Goal: Information Seeking & Learning: Learn about a topic

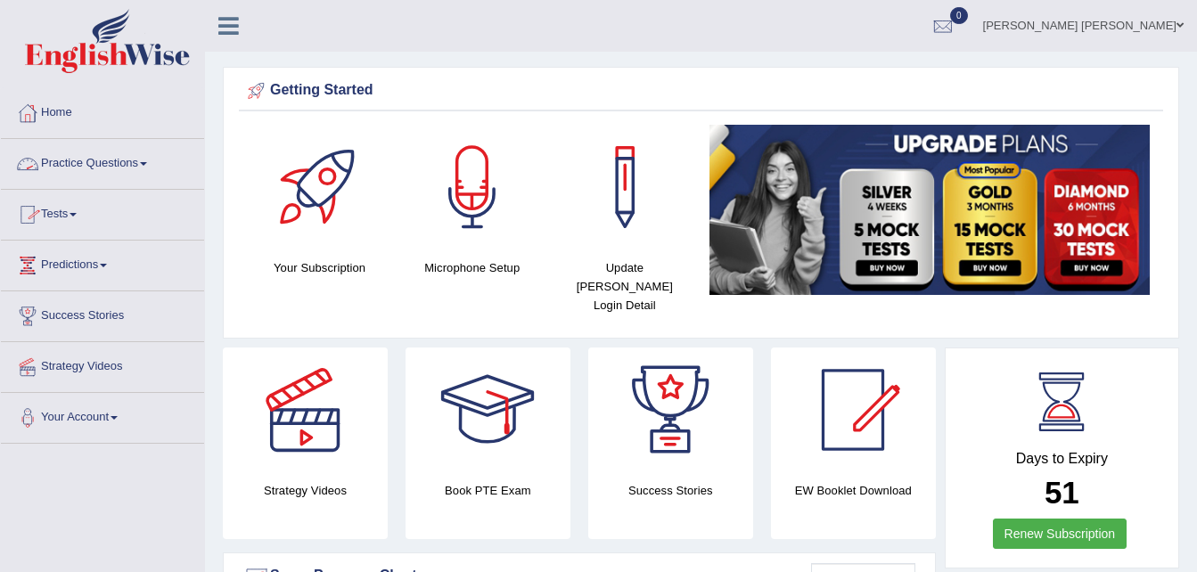
click at [98, 167] on link "Practice Questions" at bounding box center [102, 161] width 203 height 45
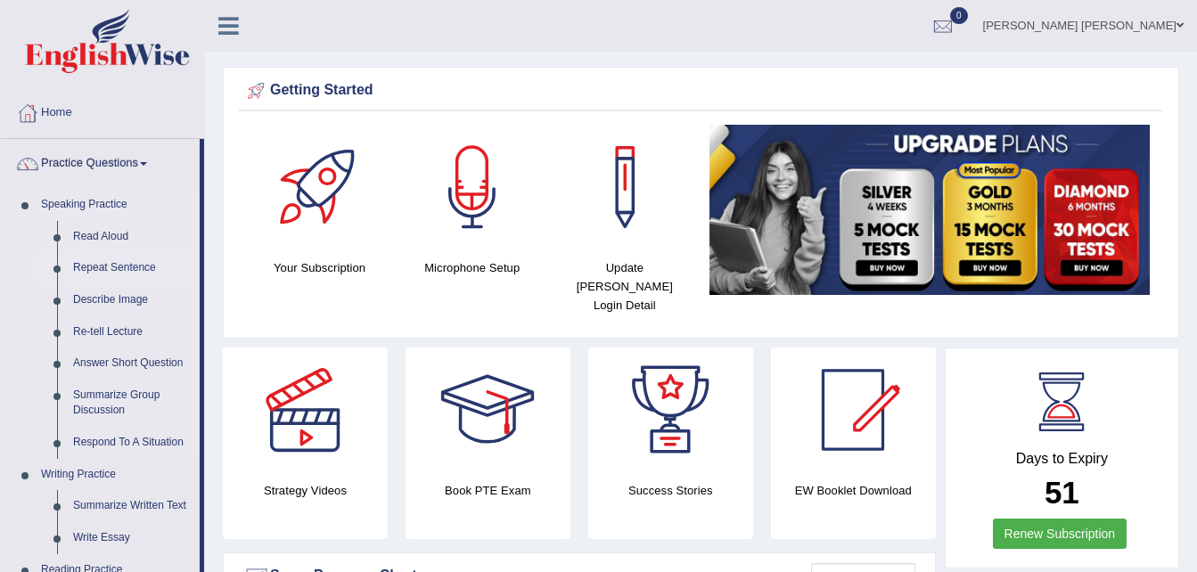
click at [109, 263] on link "Repeat Sentence" at bounding box center [132, 268] width 135 height 32
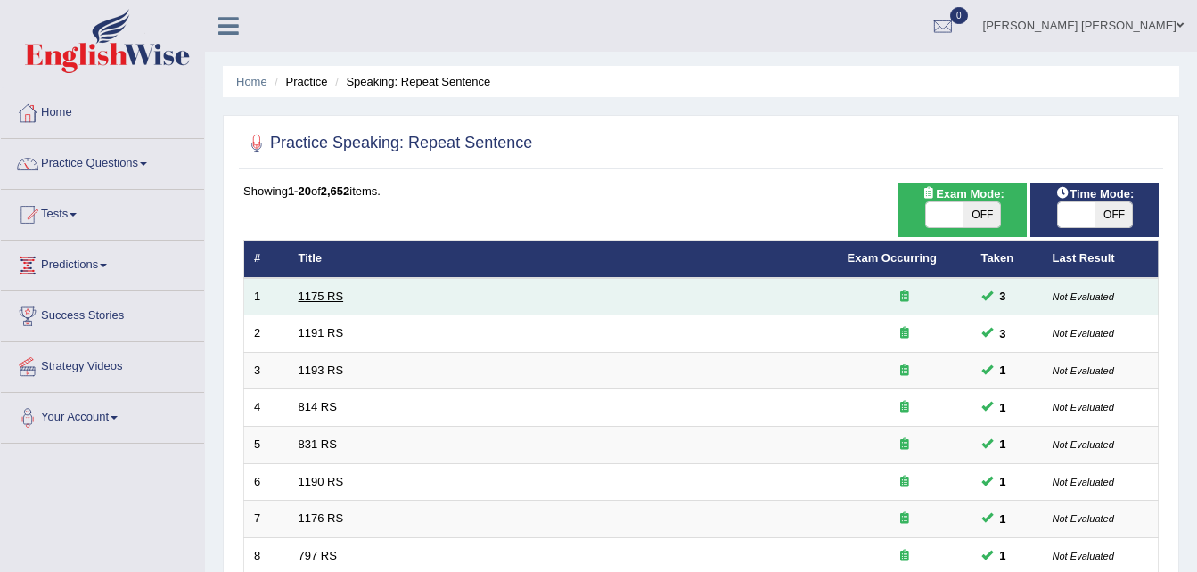
click at [331, 297] on link "1175 RS" at bounding box center [321, 296] width 45 height 13
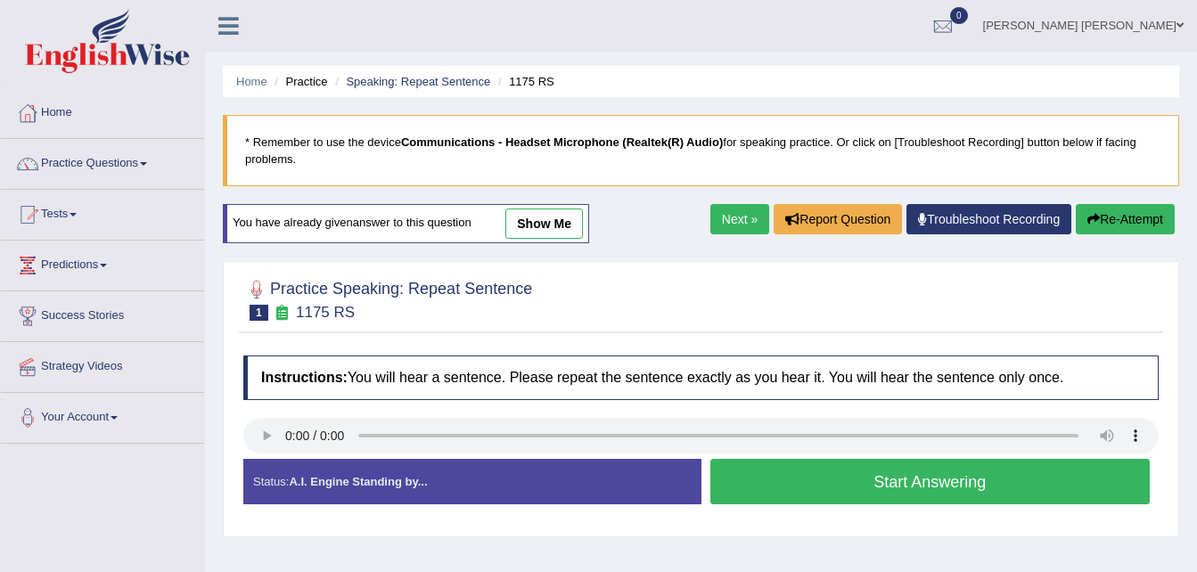
click at [560, 225] on link "show me" at bounding box center [544, 224] width 78 height 30
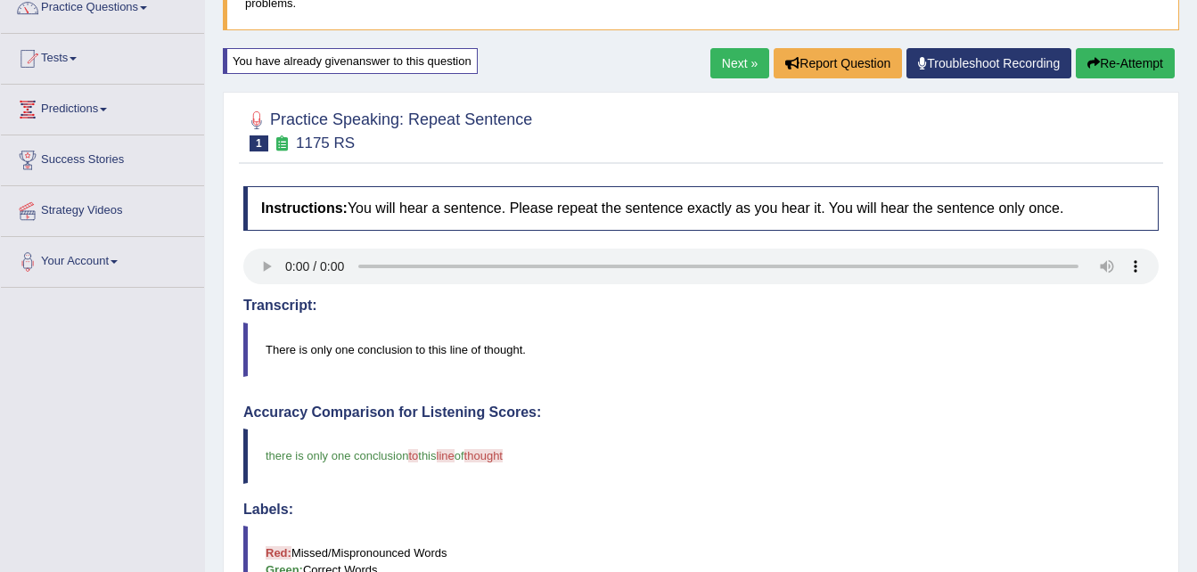
scroll to position [154, 0]
